Goal: Information Seeking & Learning: Learn about a topic

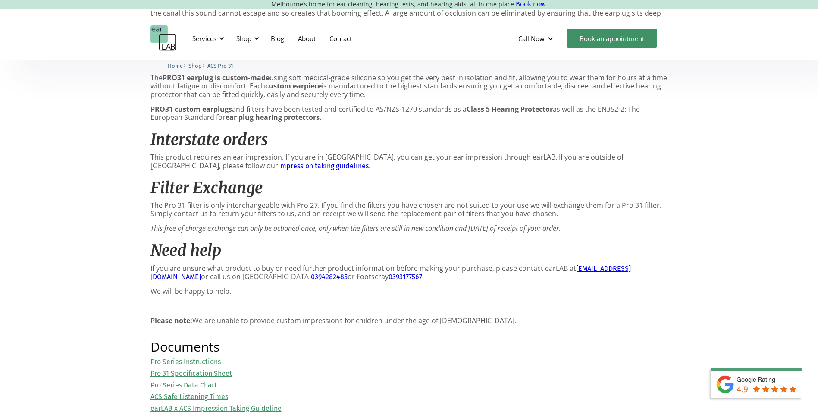
scroll to position [647, 0]
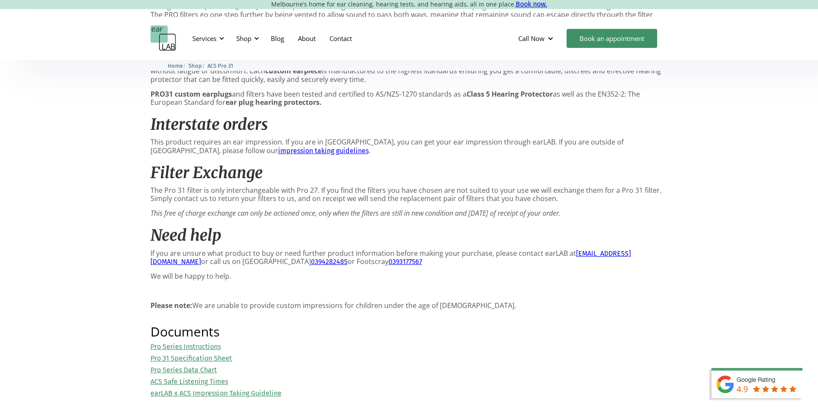
click at [222, 357] on link "Pro 31 Specification Sheet" at bounding box center [192, 358] width 82 height 8
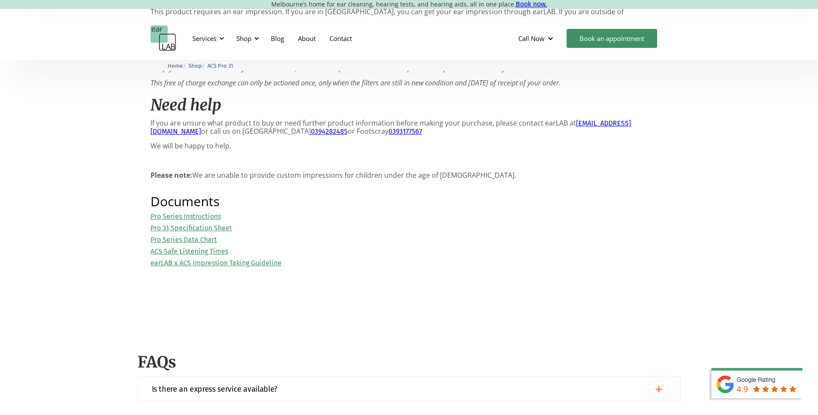
click at [215, 227] on link "Pro 31 Specification Sheet" at bounding box center [192, 228] width 82 height 8
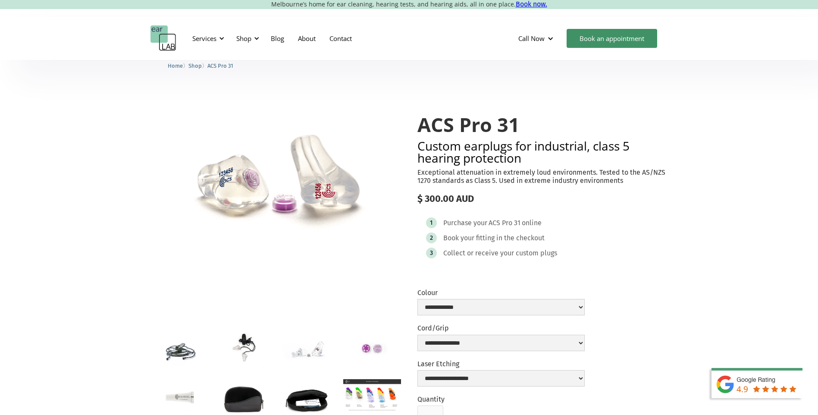
click at [201, 65] on span "Shop" at bounding box center [195, 66] width 13 height 6
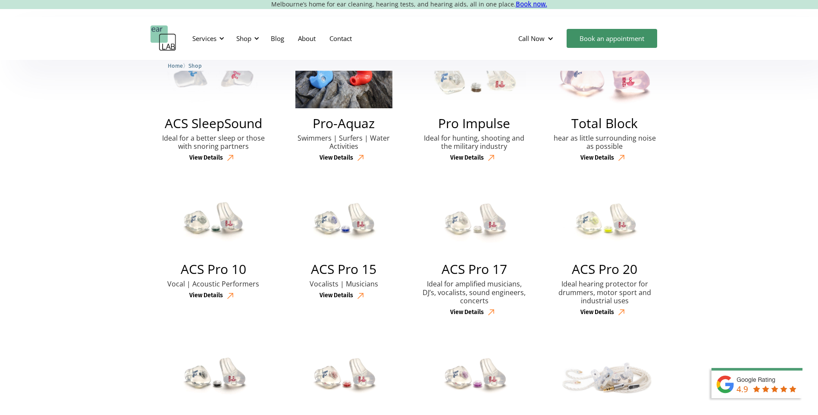
scroll to position [259, 0]
click at [647, 98] on img at bounding box center [605, 76] width 98 height 65
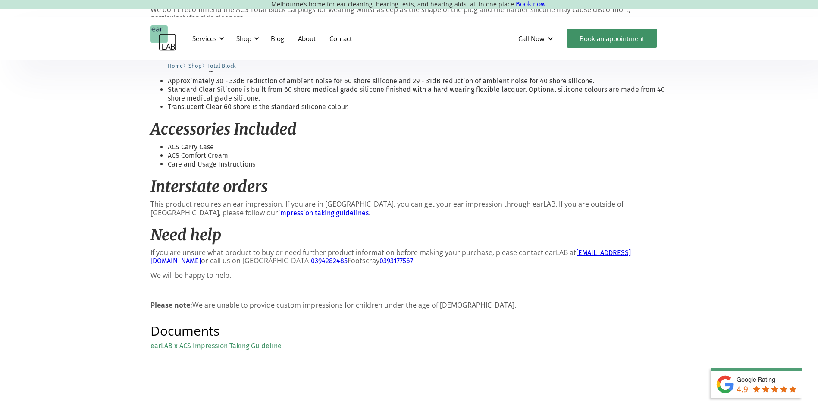
scroll to position [431, 0]
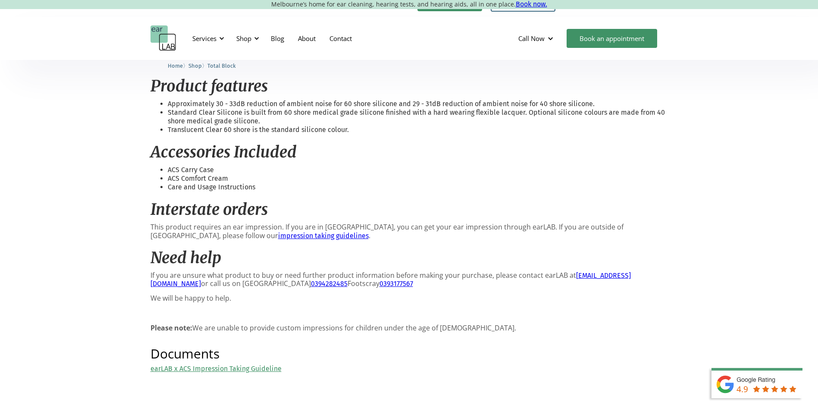
click at [278, 234] on link "impression taking guidelines" at bounding box center [323, 236] width 91 height 8
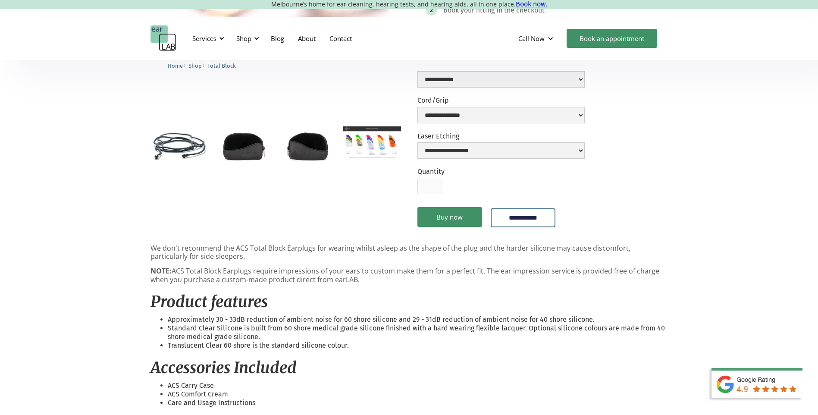
scroll to position [388, 0]
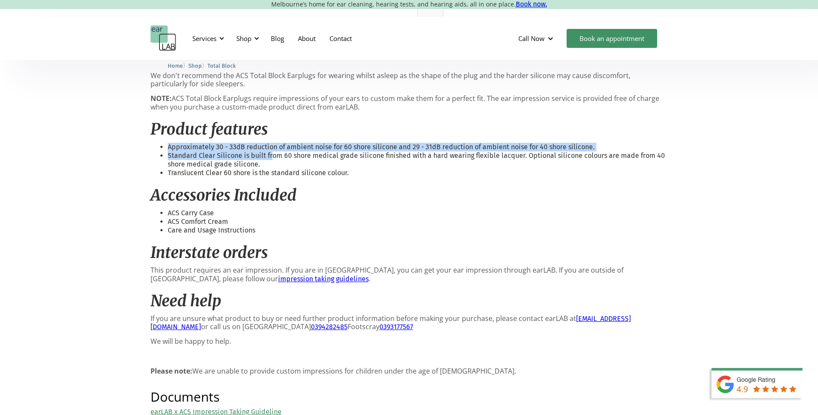
drag, startPoint x: 168, startPoint y: 147, endPoint x: 271, endPoint y: 154, distance: 103.3
click at [271, 154] on ul "Approximately 30 - 33dB reduction of ambient noise for 60 shore silicone and 29…" at bounding box center [410, 160] width 518 height 35
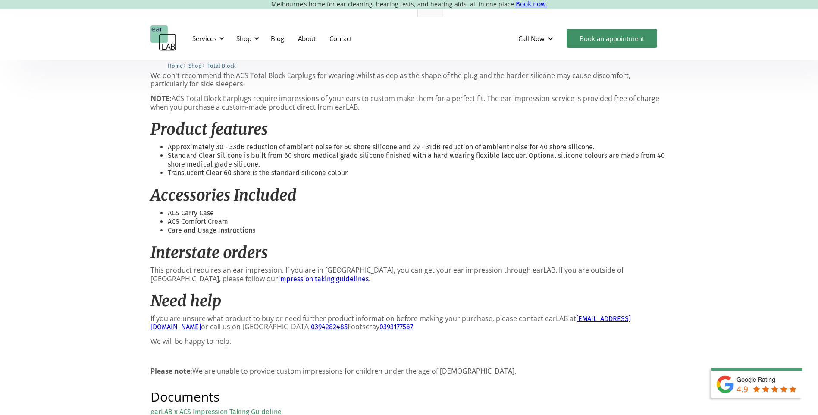
drag, startPoint x: 271, startPoint y: 154, endPoint x: 295, endPoint y: 170, distance: 28.6
click at [295, 170] on li "Translucent Clear 60 shore is the standard silicone colour." at bounding box center [418, 173] width 500 height 9
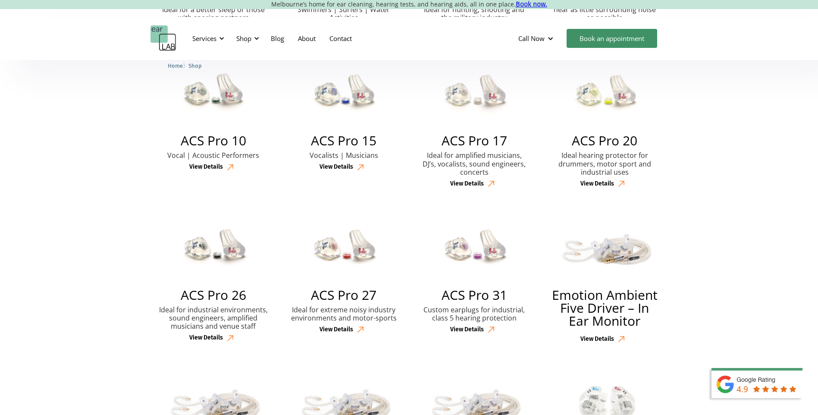
scroll to position [388, 0]
click at [475, 259] on img at bounding box center [475, 247] width 94 height 65
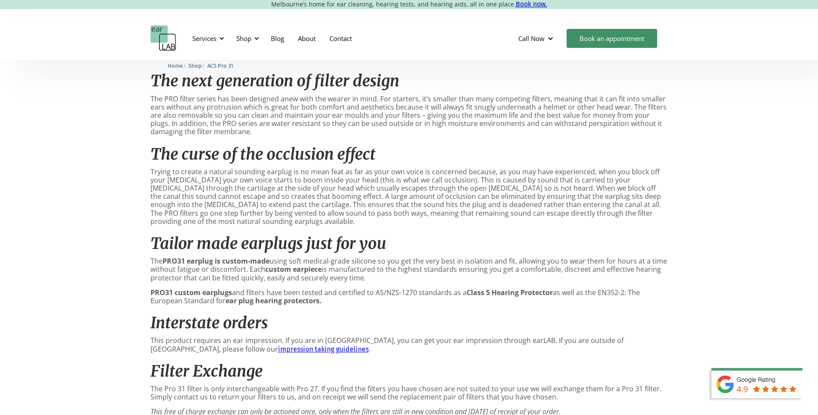
scroll to position [475, 0]
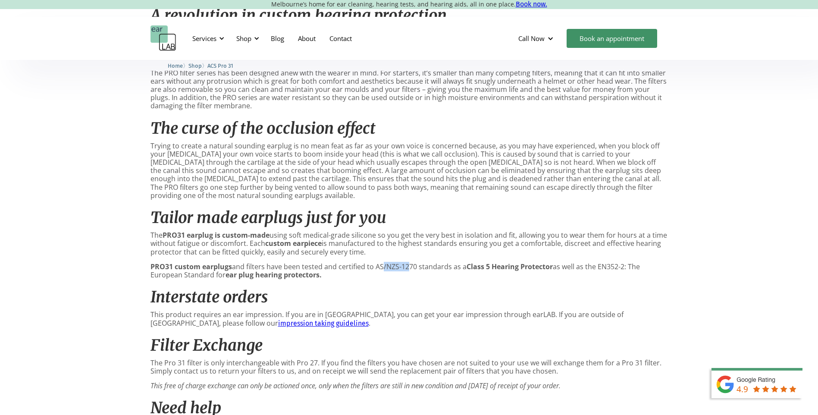
drag, startPoint x: 378, startPoint y: 266, endPoint x: 406, endPoint y: 268, distance: 28.1
click at [406, 268] on p "PRO31 custom earplugs and filters have been tested and certified to AS/NZS-1270…" at bounding box center [410, 271] width 518 height 16
drag, startPoint x: 406, startPoint y: 268, endPoint x: 461, endPoint y: 277, distance: 55.5
click at [461, 277] on p "PRO31 custom earplugs and filters have been tested and certified to AS/NZS-1270…" at bounding box center [410, 271] width 518 height 16
drag, startPoint x: 469, startPoint y: 267, endPoint x: 547, endPoint y: 268, distance: 77.2
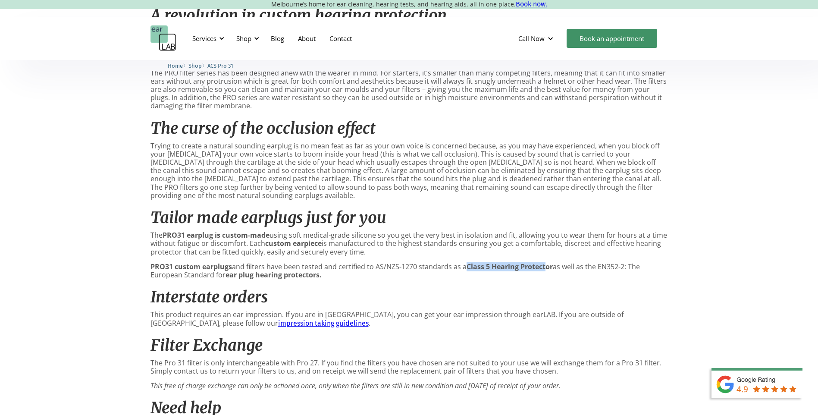
click at [547, 268] on strong "Class 5 Hearing Protector" at bounding box center [510, 266] width 86 height 9
drag, startPoint x: 547, startPoint y: 268, endPoint x: 536, endPoint y: 277, distance: 13.8
click at [536, 277] on p "PRO31 custom earplugs and filters have been tested and certified to AS/NZS-1270…" at bounding box center [410, 271] width 518 height 16
drag, startPoint x: 468, startPoint y: 268, endPoint x: 548, endPoint y: 267, distance: 80.2
click at [548, 267] on strong "Class 5 Hearing Protector" at bounding box center [510, 266] width 86 height 9
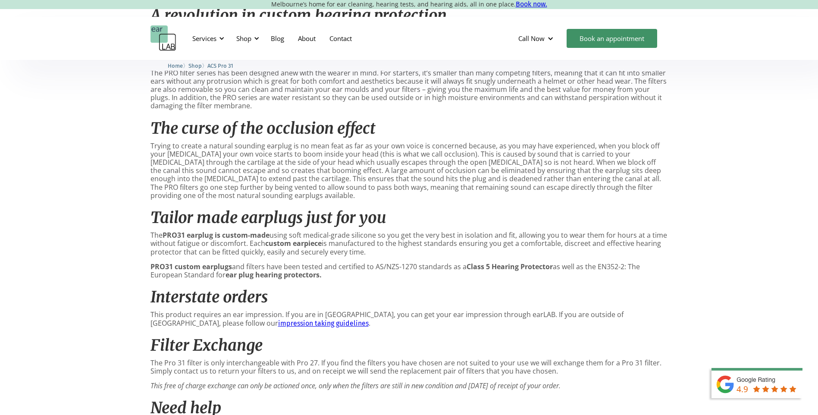
drag, startPoint x: 548, startPoint y: 267, endPoint x: 609, endPoint y: 277, distance: 61.2
click at [609, 277] on p "PRO31 custom earplugs and filters have been tested and certified to AS/NZS-1270…" at bounding box center [410, 271] width 518 height 16
click at [493, 270] on strong "Class 5 Hearing Protector" at bounding box center [510, 266] width 86 height 9
drag, startPoint x: 468, startPoint y: 266, endPoint x: 554, endPoint y: 270, distance: 86.0
click at [554, 270] on p "PRO31 custom earplugs and filters have been tested and certified to AS/NZS-1270…" at bounding box center [410, 271] width 518 height 16
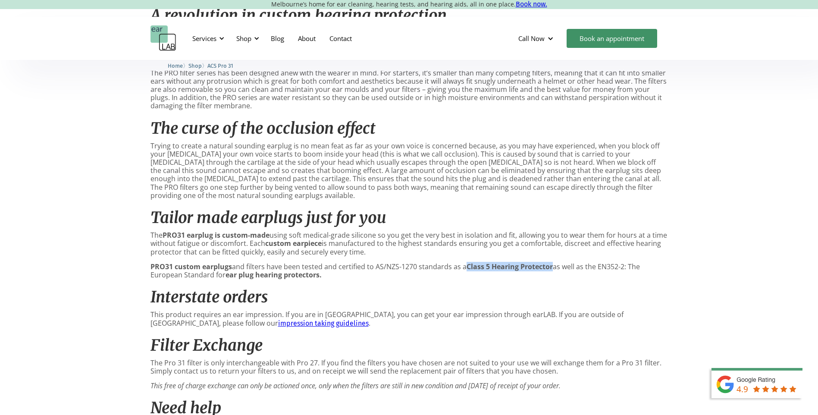
drag, startPoint x: 554, startPoint y: 270, endPoint x: 544, endPoint y: 266, distance: 10.8
click at [306, 245] on strong "custom earpiece" at bounding box center [293, 243] width 57 height 9
drag, startPoint x: 376, startPoint y: 265, endPoint x: 416, endPoint y: 271, distance: 40.1
click at [416, 271] on p "PRO31 custom earplugs and filters have been tested and certified to AS/NZS-1270…" at bounding box center [410, 271] width 518 height 16
copy p "AS/NZS-1270"
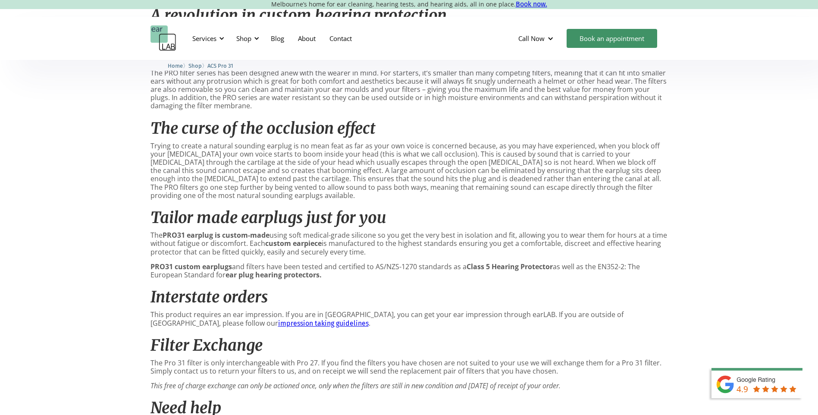
click at [566, 283] on div "A revolution in custom hearing protection The PRO31 is a breakthrough in high-n…" at bounding box center [410, 243] width 518 height 492
drag, startPoint x: 601, startPoint y: 269, endPoint x: 626, endPoint y: 269, distance: 25.0
click at [626, 269] on p "PRO31 custom earplugs and filters have been tested and certified to AS/NZS-1270…" at bounding box center [410, 271] width 518 height 16
copy p "EN352-2"
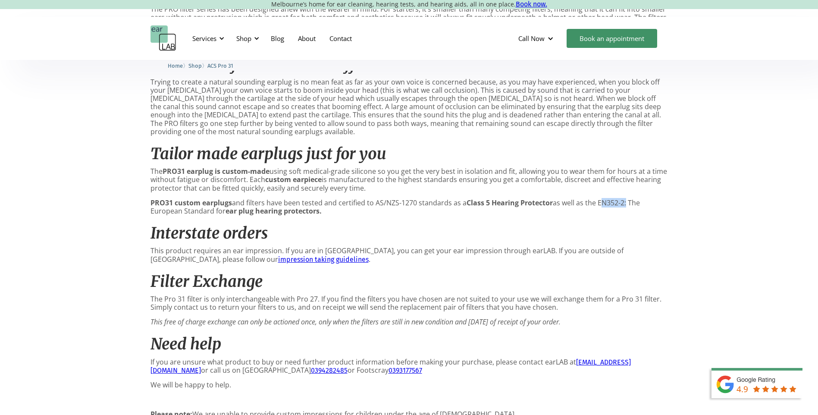
scroll to position [604, 0]
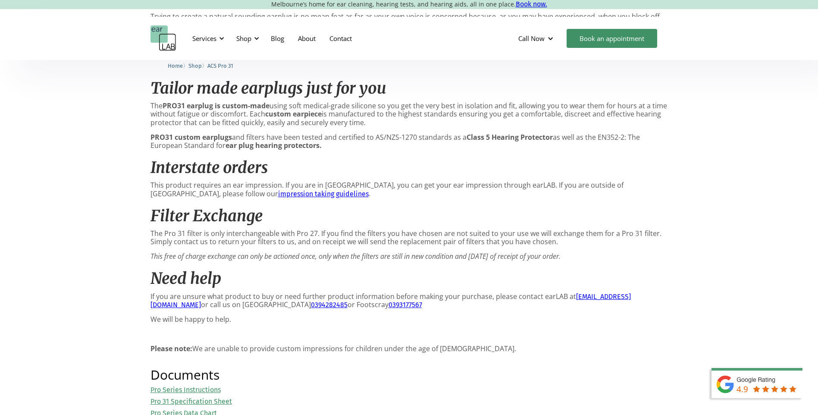
click at [415, 201] on div "A revolution in custom hearing protection The PRO31 is a breakthrough in high-n…" at bounding box center [410, 114] width 518 height 492
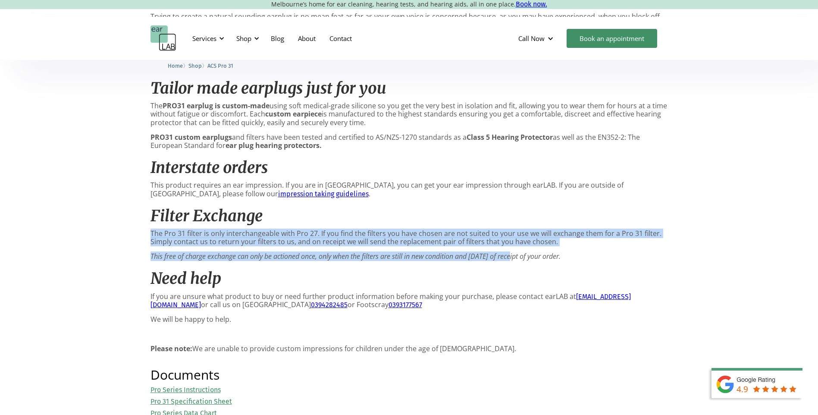
drag, startPoint x: 477, startPoint y: 208, endPoint x: 518, endPoint y: 254, distance: 61.7
click at [518, 254] on div "A revolution in custom hearing protection The PRO31 is a breakthrough in high-n…" at bounding box center [410, 114] width 518 height 492
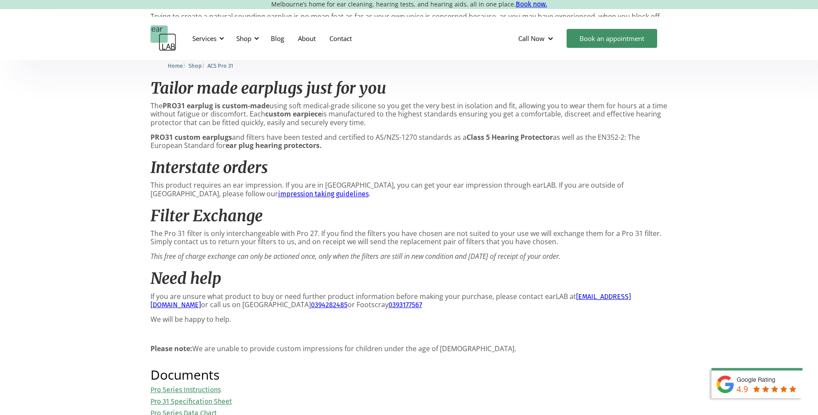
drag, startPoint x: 518, startPoint y: 254, endPoint x: 517, endPoint y: 272, distance: 18.1
click at [517, 272] on h2 "Need help" at bounding box center [410, 278] width 518 height 19
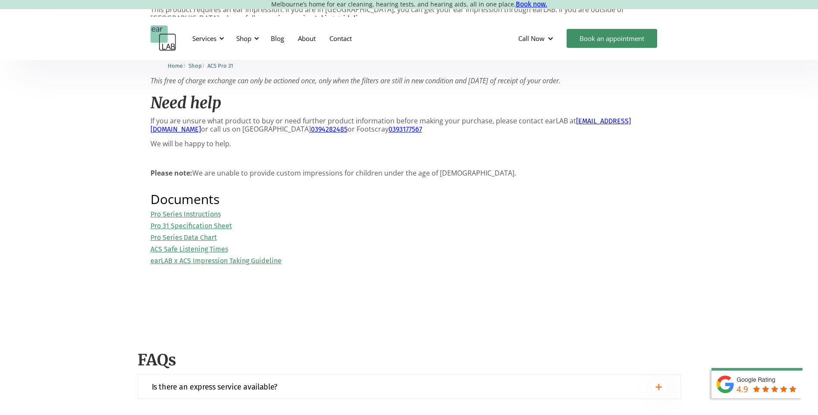
scroll to position [777, 0]
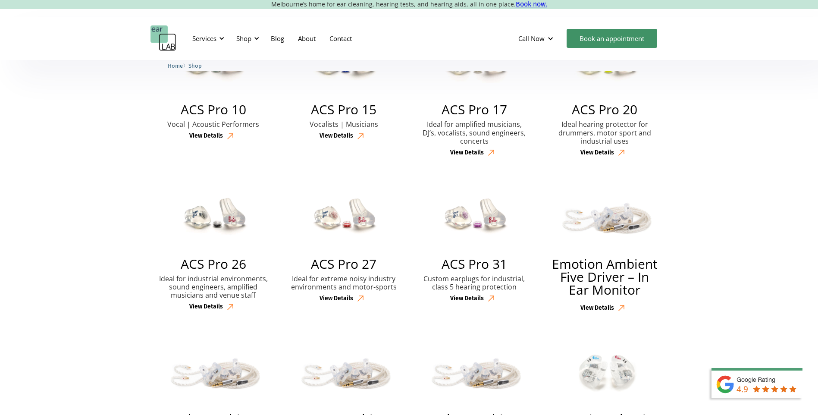
scroll to position [434, 0]
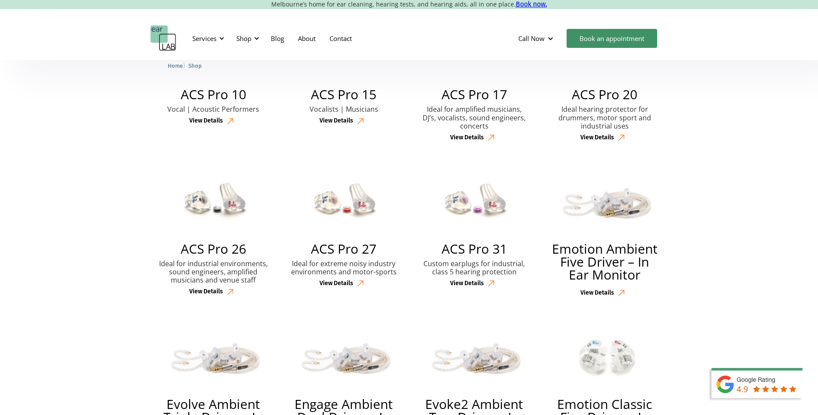
click at [368, 208] on img at bounding box center [344, 201] width 94 height 65
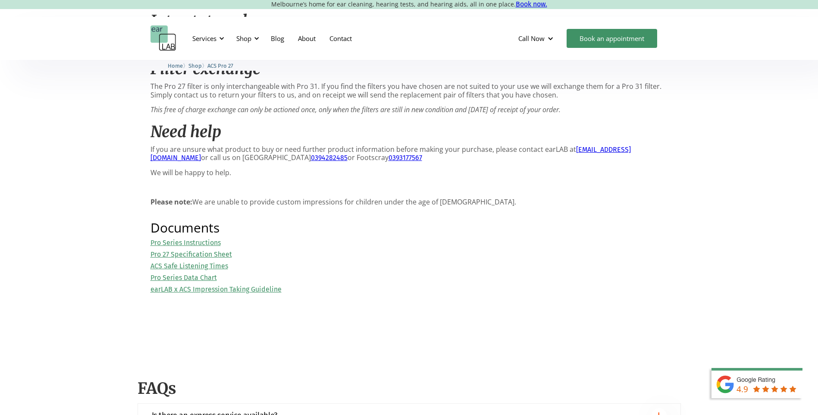
scroll to position [863, 0]
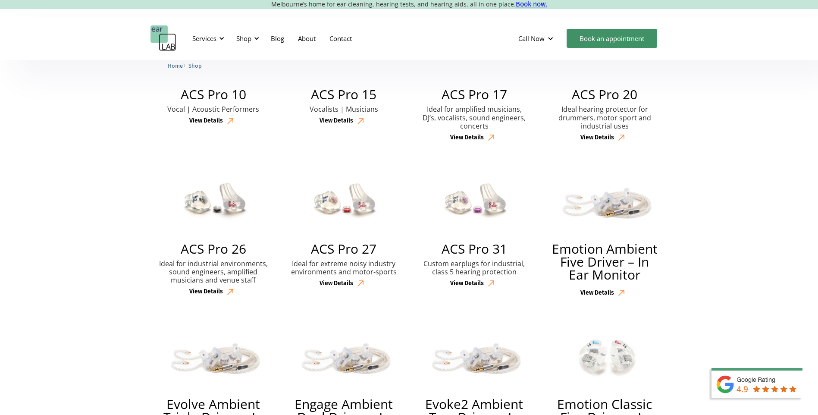
click at [327, 212] on img at bounding box center [344, 201] width 94 height 65
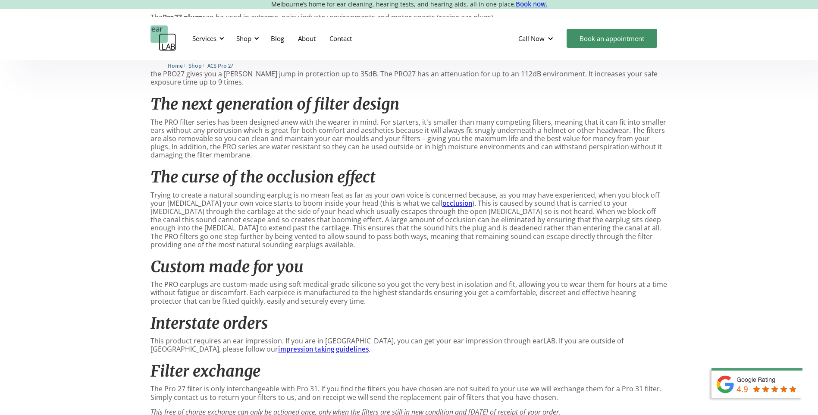
scroll to position [561, 0]
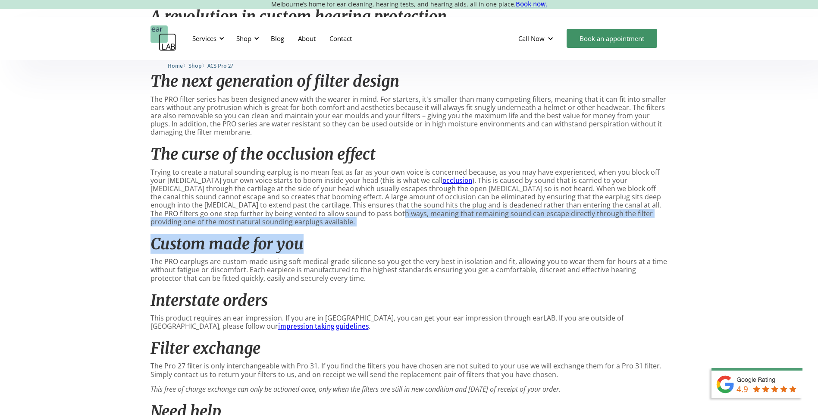
drag, startPoint x: 320, startPoint y: 228, endPoint x: 324, endPoint y: 244, distance: 16.7
click at [324, 244] on div "Exceptional attenuation in dangerously loud high frequency environments. The AC…" at bounding box center [410, 201] width 518 height 581
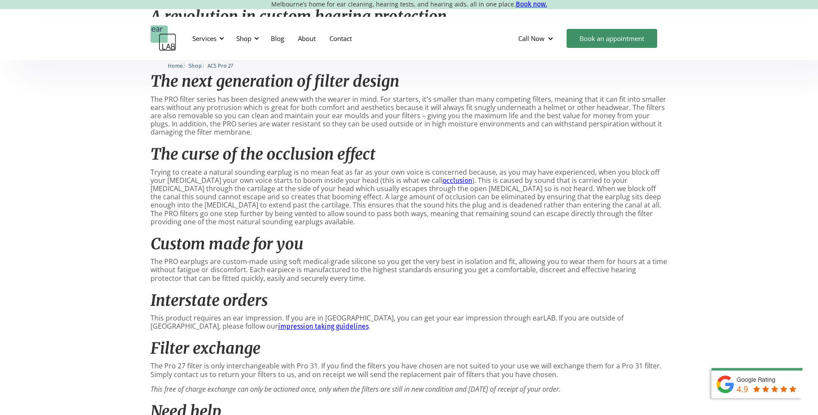
drag, startPoint x: 324, startPoint y: 244, endPoint x: 333, endPoint y: 271, distance: 28.2
click at [333, 271] on p "The PRO earplugs are custom-made using soft medical-grade silicone so you get t…" at bounding box center [410, 270] width 518 height 25
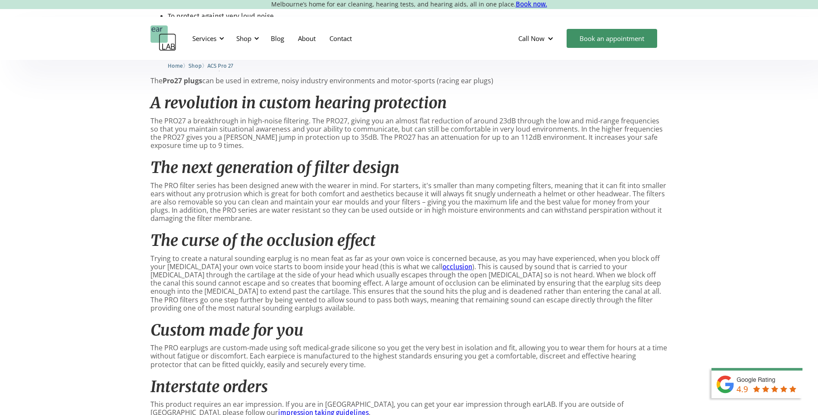
scroll to position [431, 0]
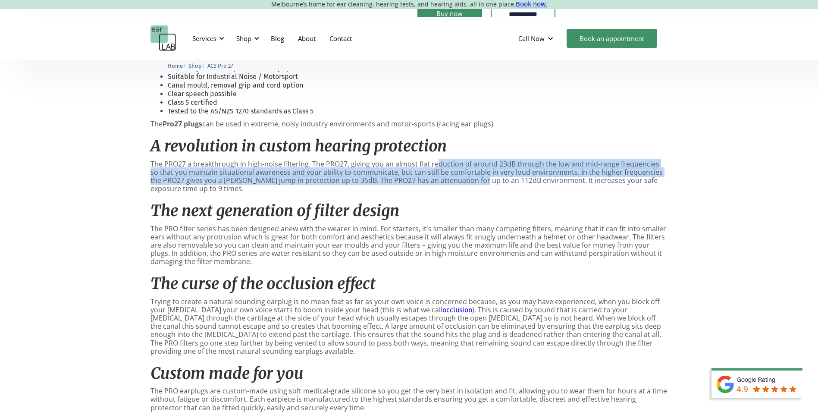
drag, startPoint x: 435, startPoint y: 159, endPoint x: 461, endPoint y: 185, distance: 36.6
click at [461, 185] on div "Exceptional attenuation in dangerously loud high frequency environments. The AC…" at bounding box center [410, 331] width 518 height 581
click at [461, 185] on p "The PRO27 a breakthrough in high-noise filtering. The PRO27, giving you an almo…" at bounding box center [410, 176] width 518 height 33
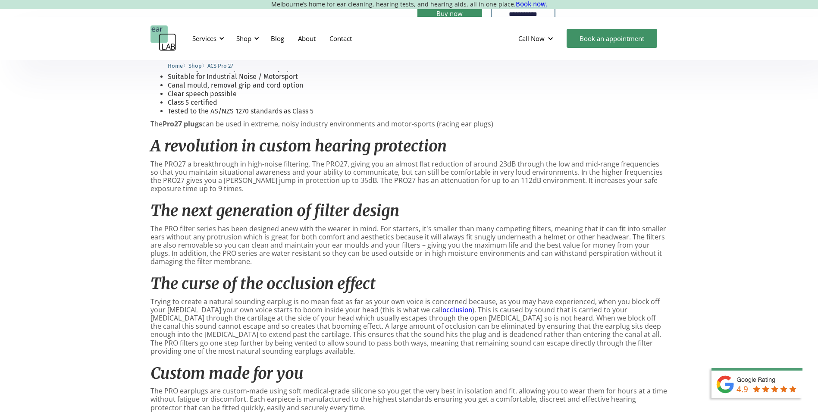
click at [198, 189] on p "The PRO27 a breakthrough in high-noise filtering. The PRO27, giving you an almo…" at bounding box center [410, 176] width 518 height 33
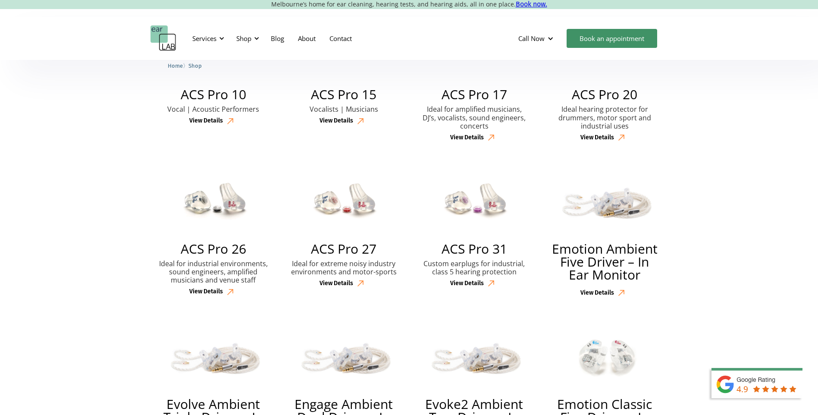
click at [487, 207] on img at bounding box center [475, 201] width 94 height 65
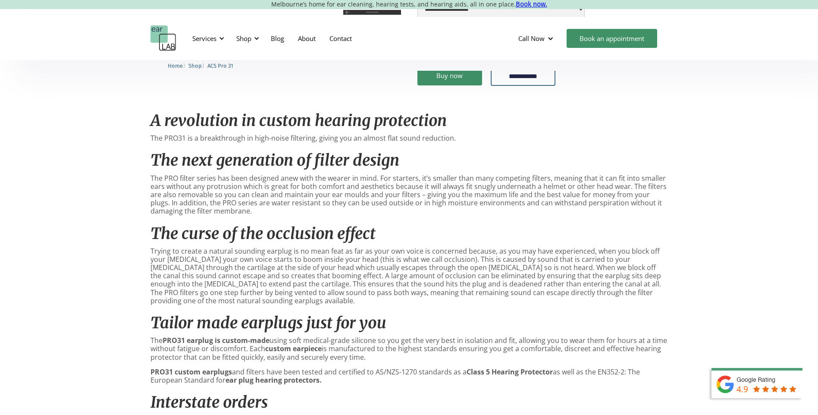
scroll to position [388, 0]
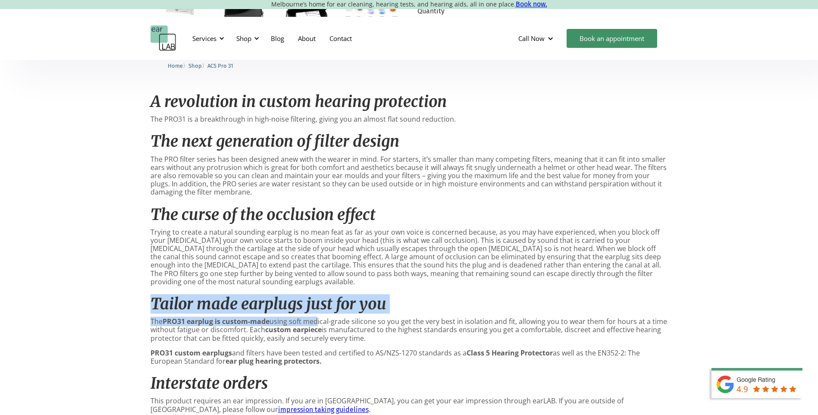
drag, startPoint x: 185, startPoint y: 324, endPoint x: 350, endPoint y: 328, distance: 164.8
click at [350, 328] on div "**********" at bounding box center [409, 184] width 818 height 1025
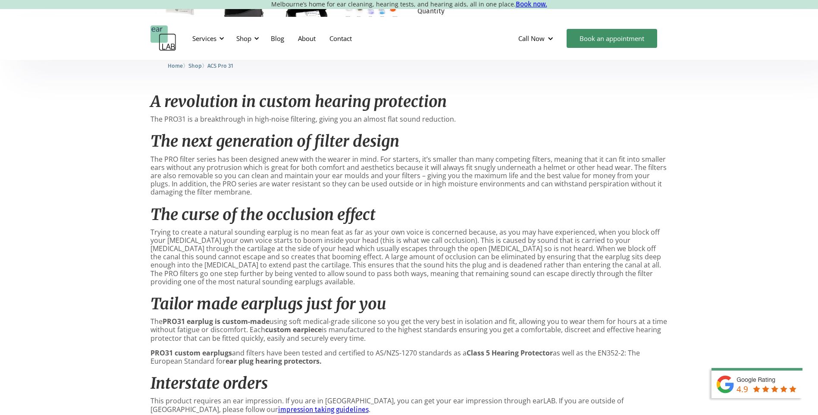
drag, startPoint x: 350, startPoint y: 328, endPoint x: 371, endPoint y: 338, distance: 23.0
click at [371, 338] on p "The PRO31 earplug is custom-made using soft medical-grade silicone so you get t…" at bounding box center [410, 330] width 518 height 25
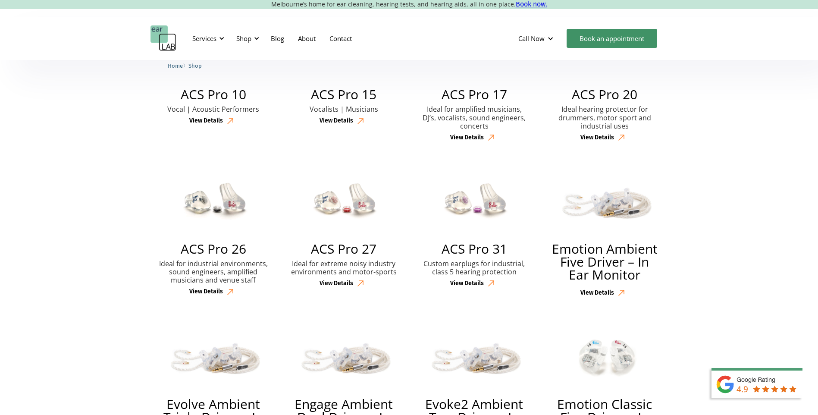
click at [334, 204] on img at bounding box center [344, 201] width 94 height 65
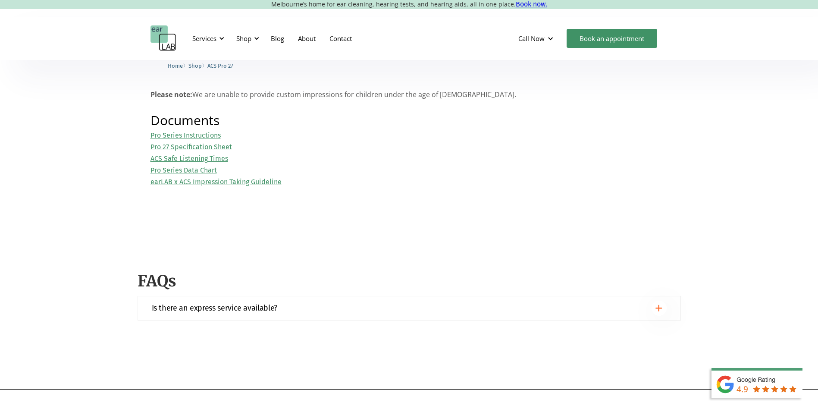
scroll to position [949, 0]
click at [208, 146] on link "Pro 27 Specification Sheet" at bounding box center [192, 145] width 82 height 8
